Goal: Transaction & Acquisition: Purchase product/service

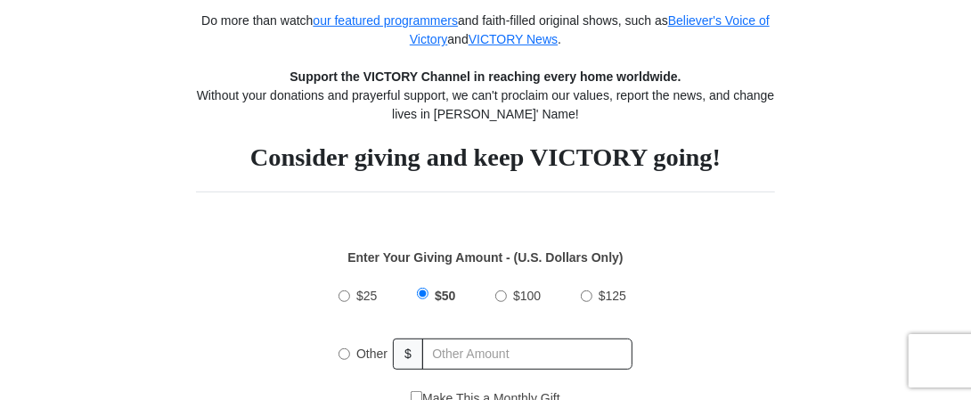
scroll to position [445, 0]
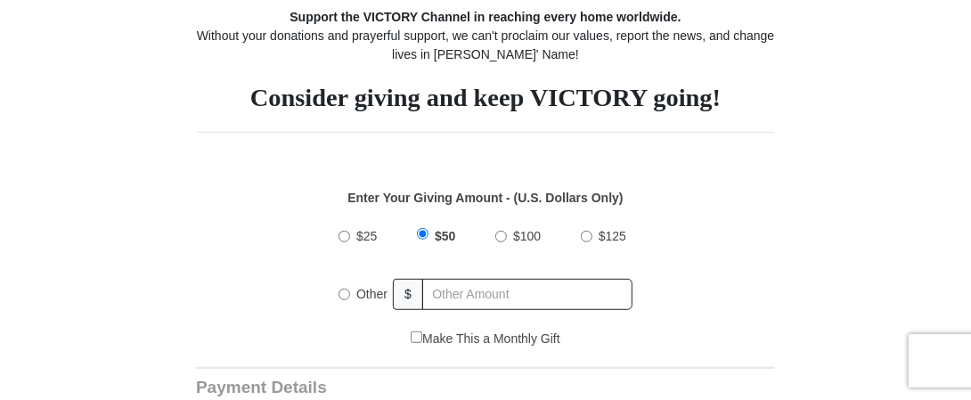
click at [340, 232] on input "$25" at bounding box center [344, 237] width 12 height 12
radio input "true"
click at [340, 232] on input "$25" at bounding box center [344, 234] width 12 height 12
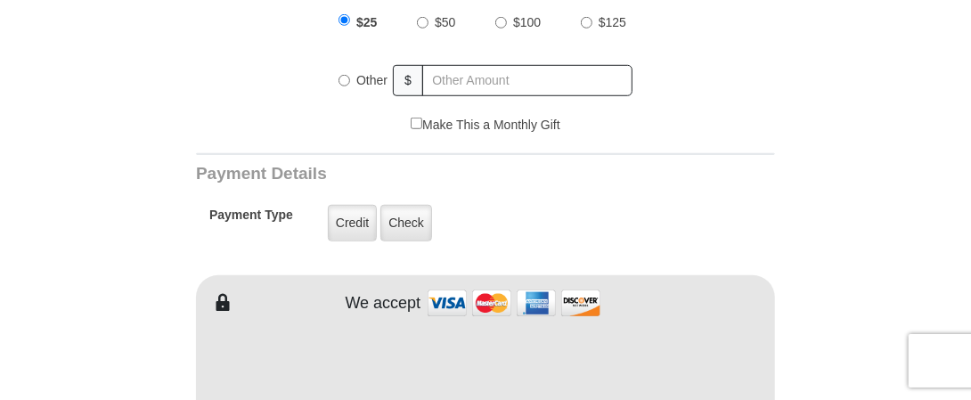
scroll to position [624, 0]
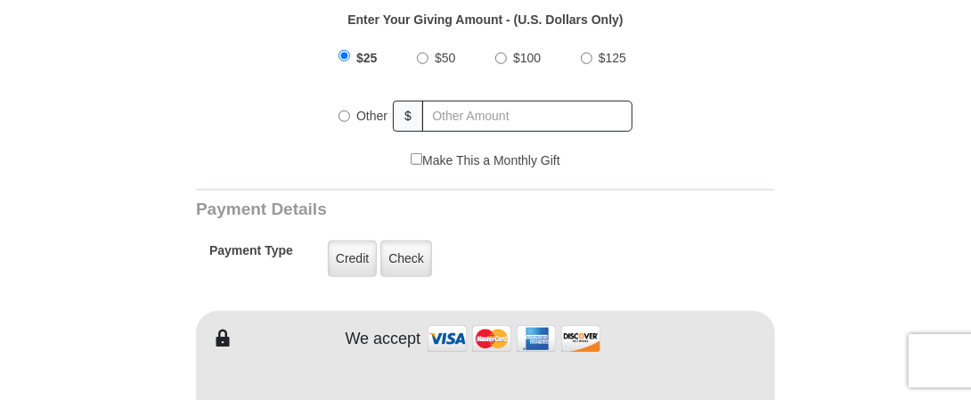
click at [415, 159] on input "Make This a Monthly Gift" at bounding box center [417, 159] width 12 height 12
checkbox input "true"
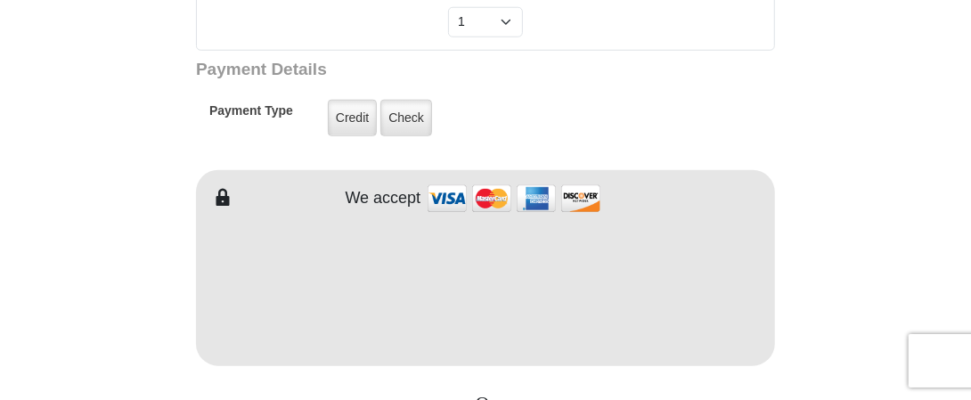
scroll to position [891, 0]
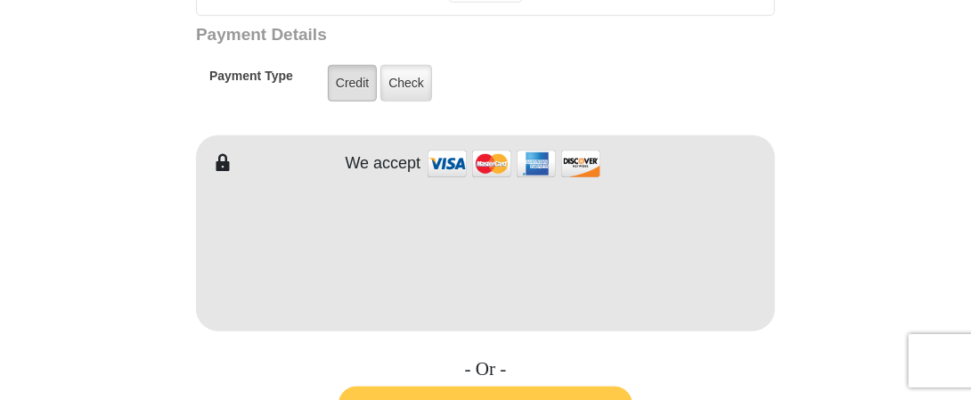
click at [353, 76] on label "Credit" at bounding box center [352, 83] width 49 height 37
click at [0, 0] on input "Credit" at bounding box center [0, 0] width 0 height 0
click at [353, 76] on label "Credit" at bounding box center [352, 83] width 49 height 37
click at [0, 0] on input "Credit" at bounding box center [0, 0] width 0 height 0
click at [424, 20] on div "VICTORY News Do more than watch our featured programmers and faith-filled origi…" at bounding box center [485, 401] width 579 height 1947
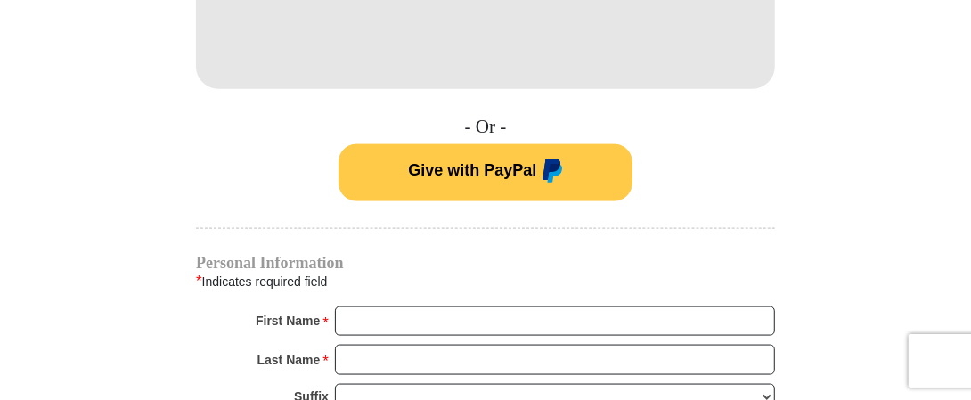
scroll to position [1158, 0]
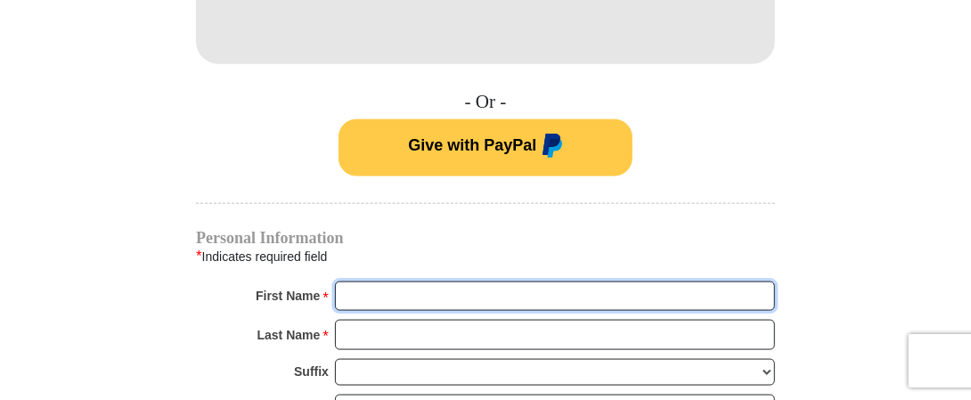
click at [346, 295] on input "First Name *" at bounding box center [555, 296] width 440 height 30
type input "Lonnette"
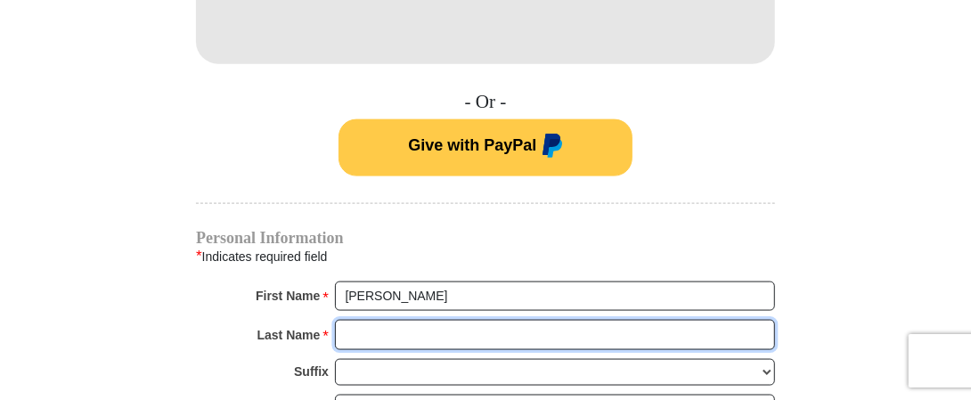
click at [352, 329] on input "Last Name *" at bounding box center [555, 335] width 440 height 30
type input "Ashenden"
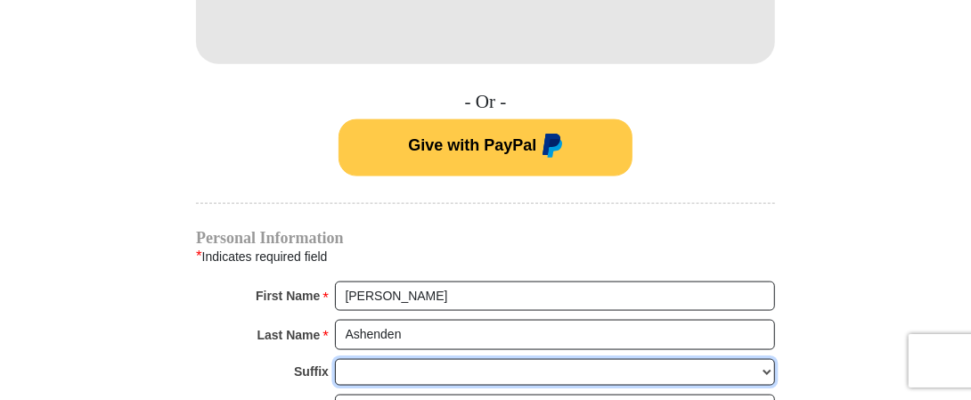
click at [350, 371] on select "Jr Sr I II III IV V VI" at bounding box center [555, 373] width 440 height 28
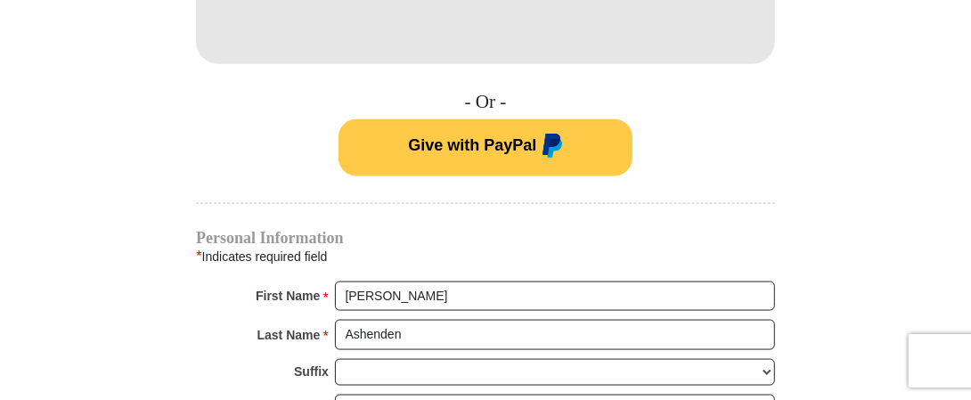
click at [301, 347] on div "Last Name *" at bounding box center [295, 339] width 77 height 39
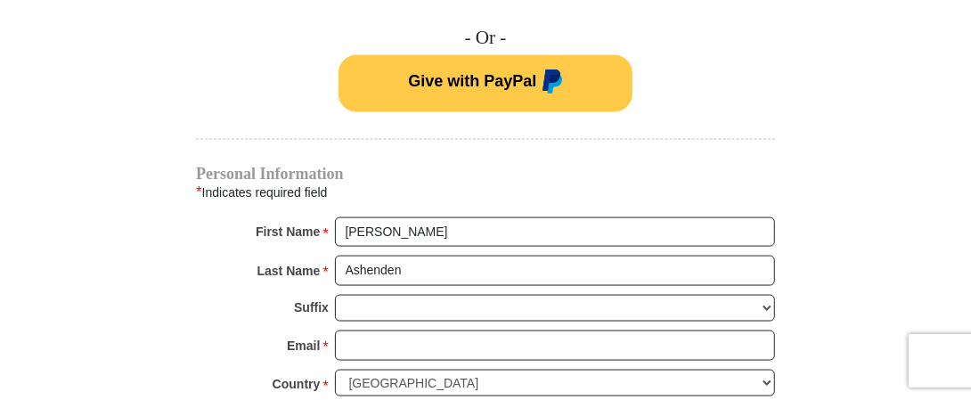
scroll to position [1247, 0]
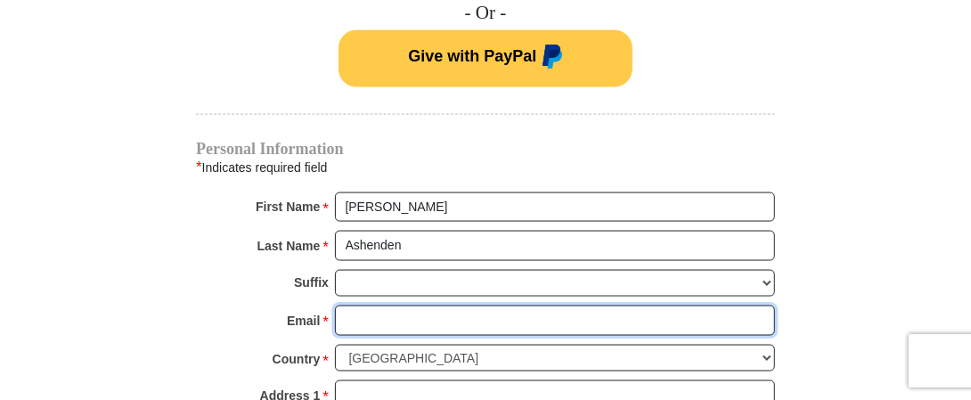
click at [349, 314] on input "Email *" at bounding box center [555, 321] width 440 height 30
click at [349, 314] on input "lonnettea46" at bounding box center [555, 321] width 440 height 30
type input "2"
click at [349, 314] on input "2" at bounding box center [555, 321] width 440 height 30
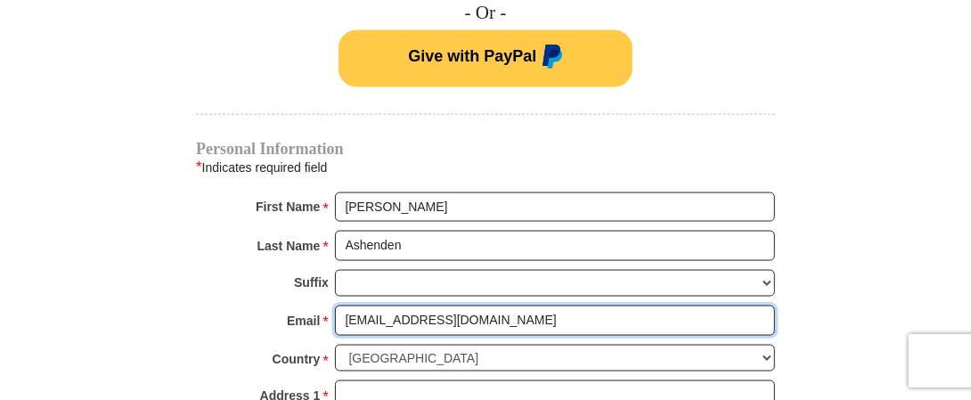
type input "lonnettea46@gmail.com"
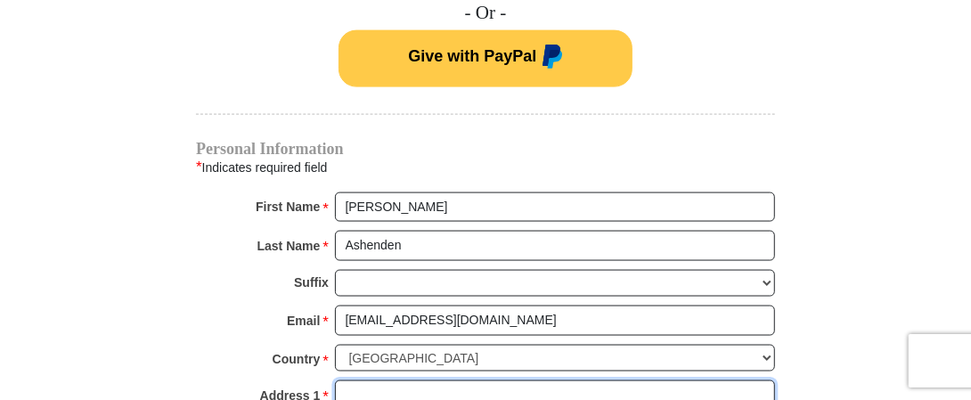
click at [336, 387] on input "Address 1 *" at bounding box center [555, 395] width 440 height 30
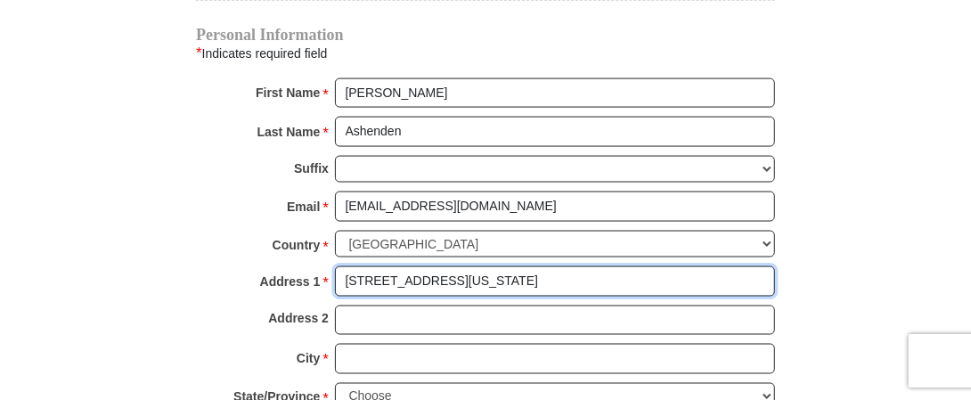
scroll to position [1336, 0]
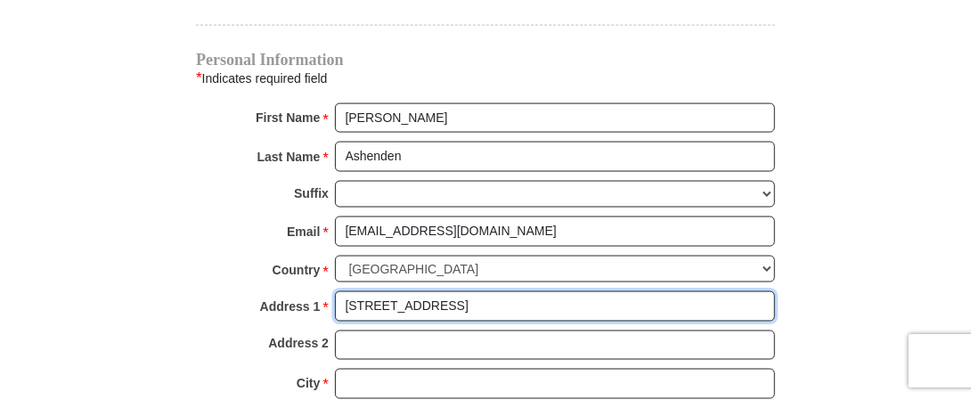
type input "156B Legends Ct"
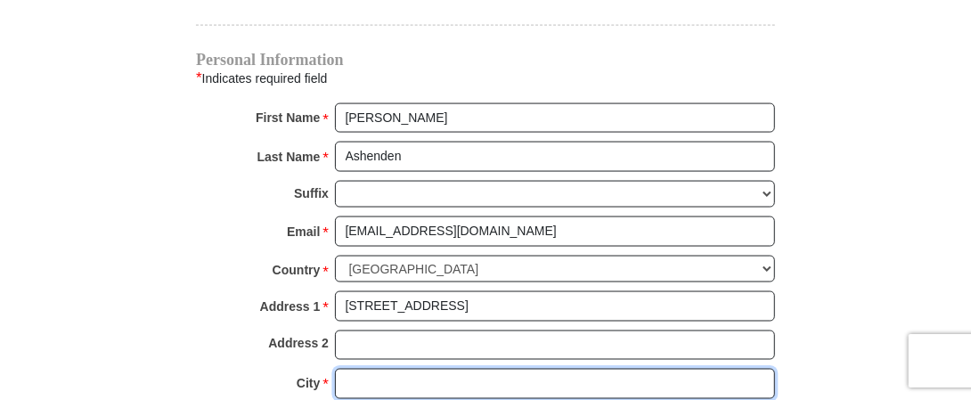
click at [347, 375] on input "City *" at bounding box center [555, 384] width 440 height 30
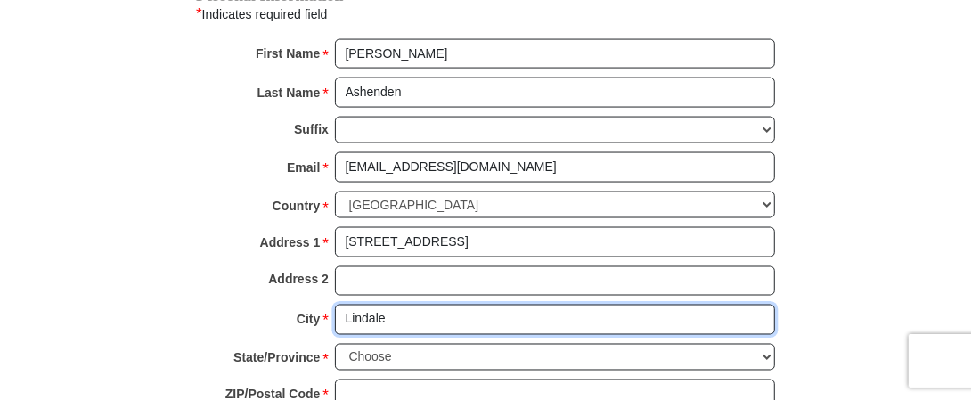
scroll to position [1425, 0]
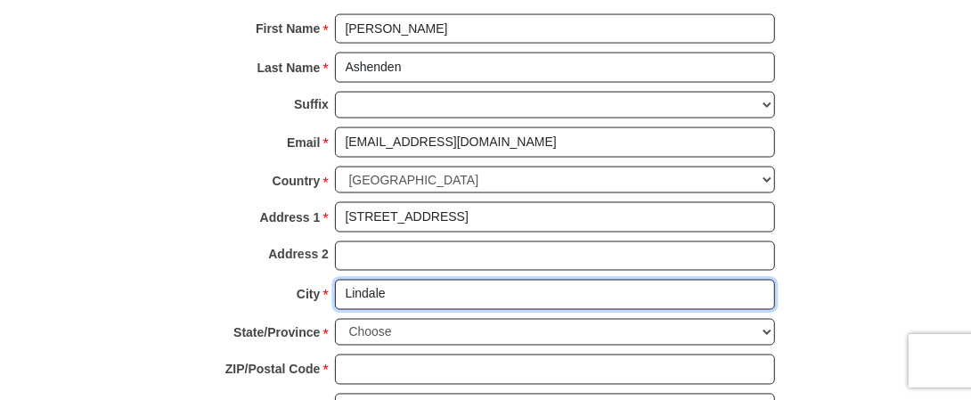
type input "Lindale"
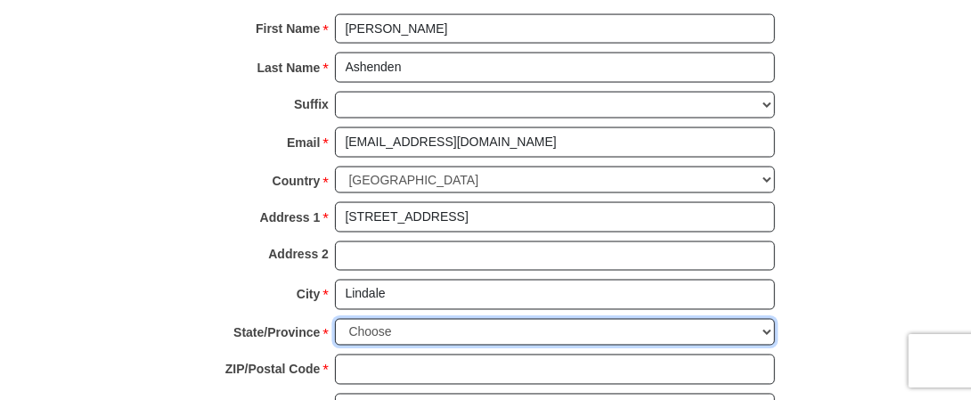
click at [339, 319] on select "Choose Alabama Alaska American Samoa Arizona Arkansas Armed Forces Americas Arm…" at bounding box center [555, 333] width 440 height 28
click at [766, 320] on select "Choose Alabama Alaska American Samoa Arizona Arkansas Armed Forces Americas Arm…" at bounding box center [555, 333] width 440 height 28
click at [351, 319] on select "Choose Alabama Alaska American Samoa Arizona Arkansas Armed Forces Americas Arm…" at bounding box center [555, 333] width 440 height 28
click at [352, 321] on select "Choose Alabama Alaska American Samoa Arizona Arkansas Armed Forces Americas Arm…" at bounding box center [555, 333] width 440 height 28
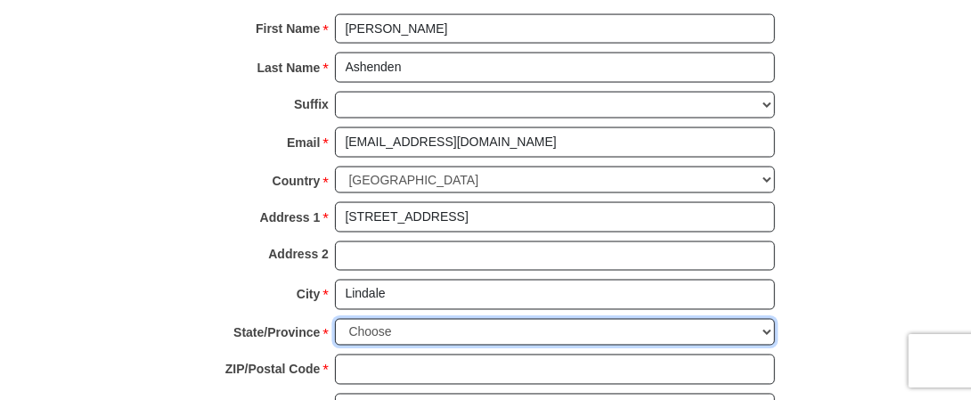
select select "TX"
click at [335, 319] on select "Choose Alabama Alaska American Samoa Arizona Arkansas Armed Forces Americas Arm…" at bounding box center [555, 333] width 440 height 28
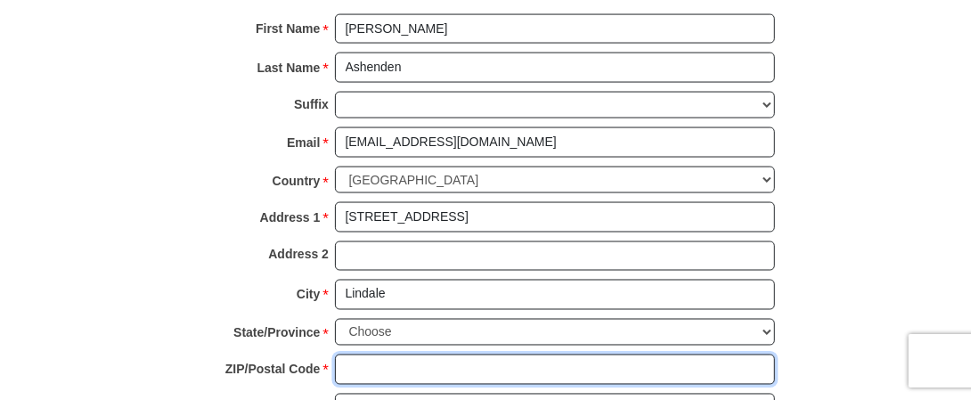
click at [351, 357] on input "ZIP/Postal Code *" at bounding box center [555, 370] width 440 height 30
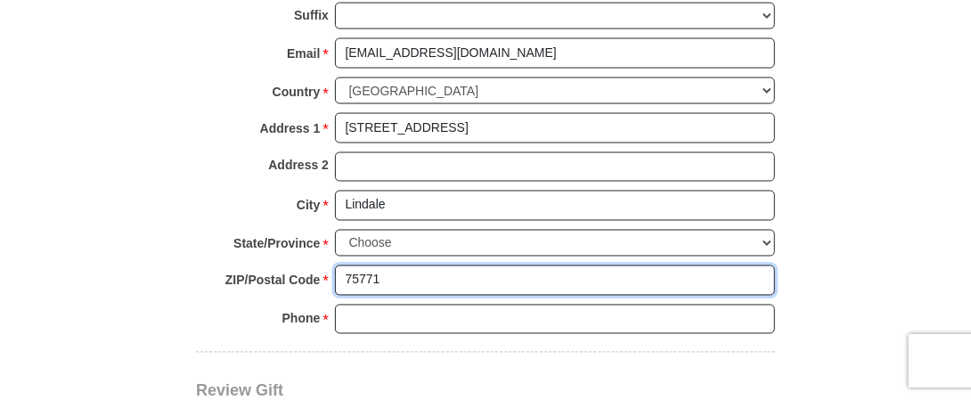
type input "75771"
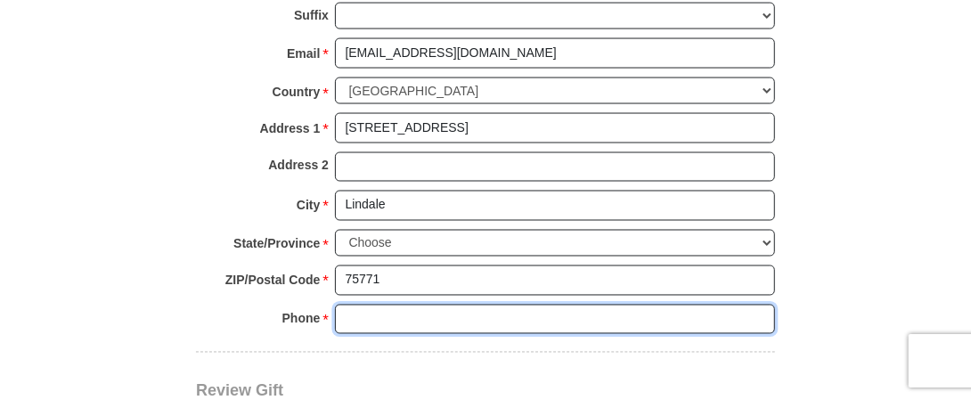
click at [346, 306] on input "Phone * *" at bounding box center [555, 320] width 440 height 30
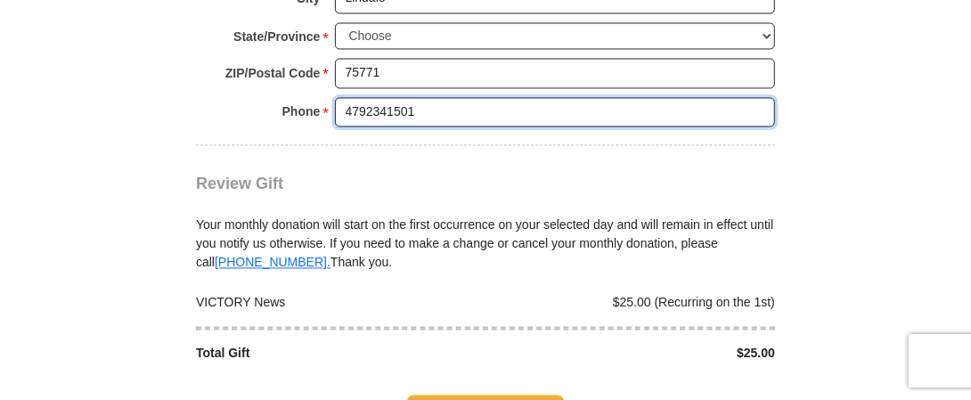
scroll to position [1782, 0]
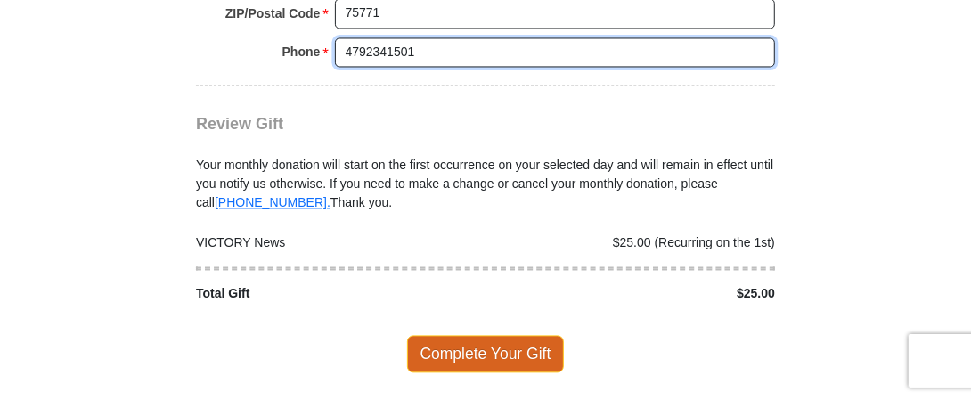
type input "4792341501"
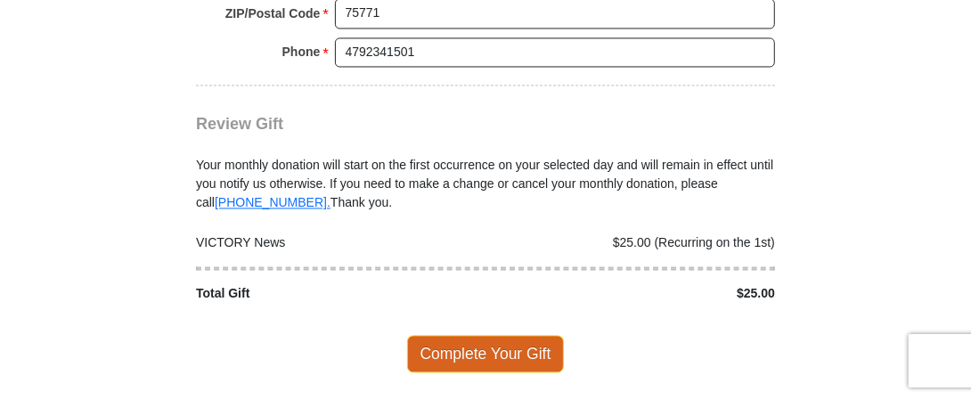
click at [485, 335] on span "Complete Your Gift" at bounding box center [486, 353] width 158 height 37
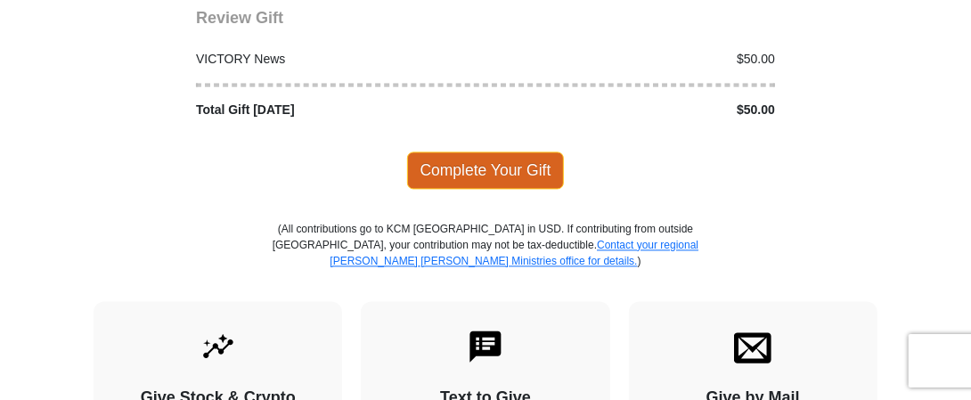
scroll to position [1773, 0]
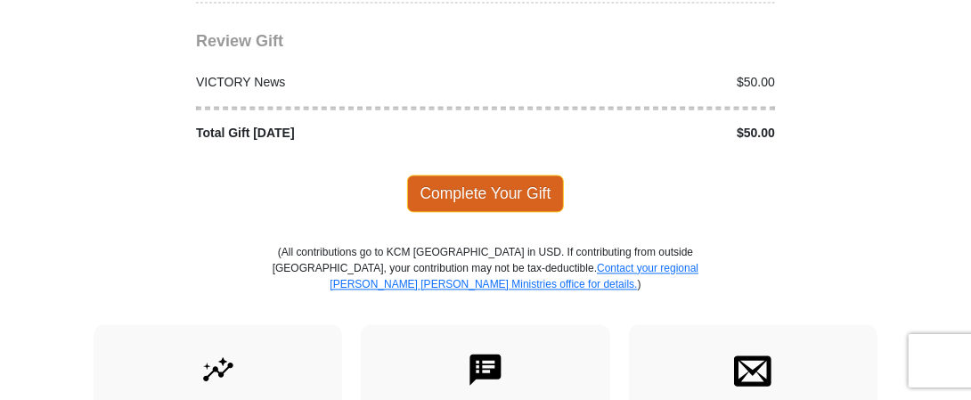
click at [505, 175] on span "Complete Your Gift" at bounding box center [486, 193] width 158 height 37
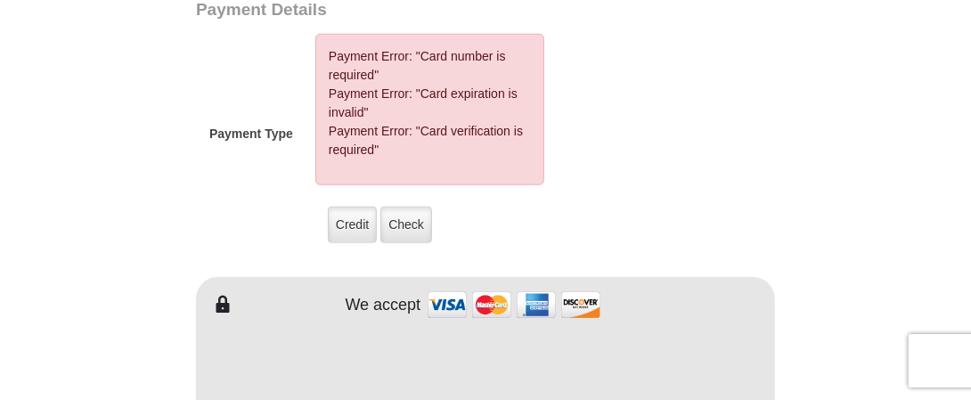
scroll to position [811, 0]
